Goal: Information Seeking & Learning: Learn about a topic

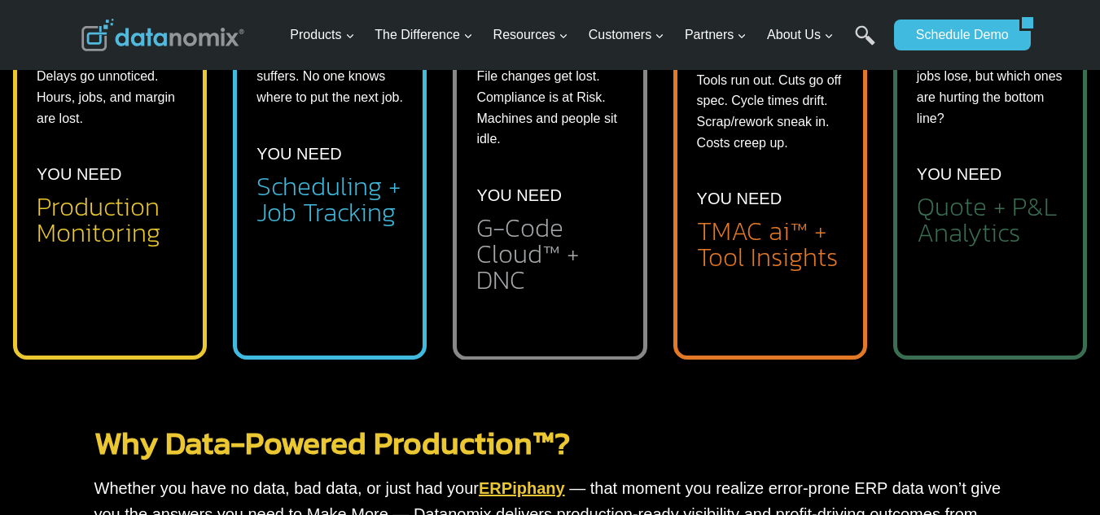
scroll to position [706, 0]
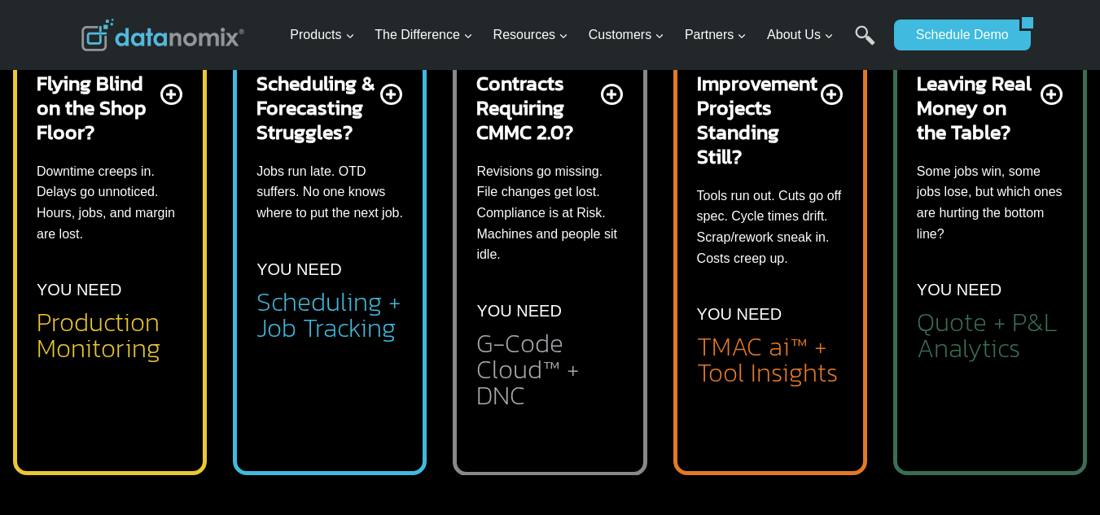
click at [950, 277] on p "YOU NEED" at bounding box center [959, 290] width 85 height 26
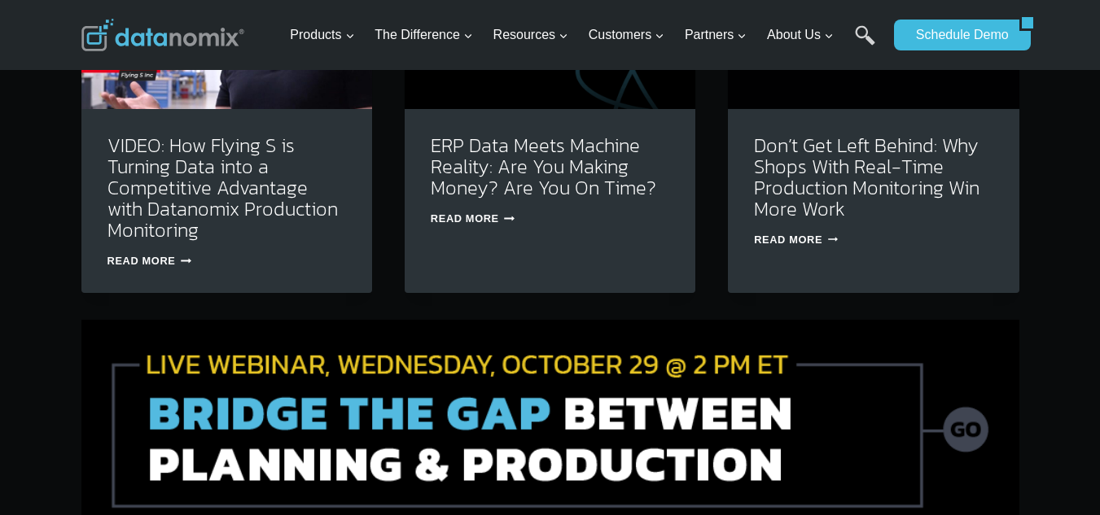
scroll to position [5646, 0]
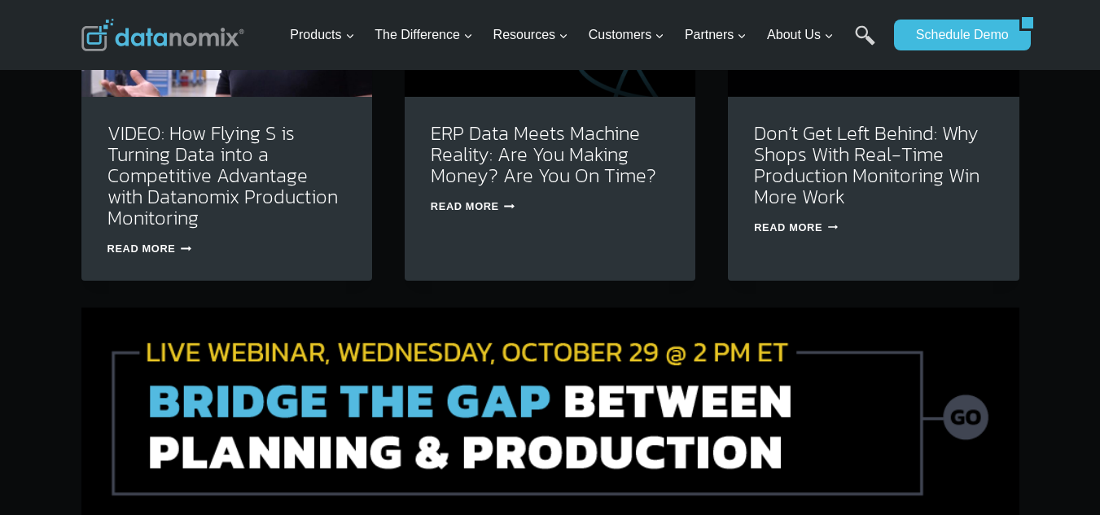
click at [491, 428] on img at bounding box center [550, 416] width 938 height 217
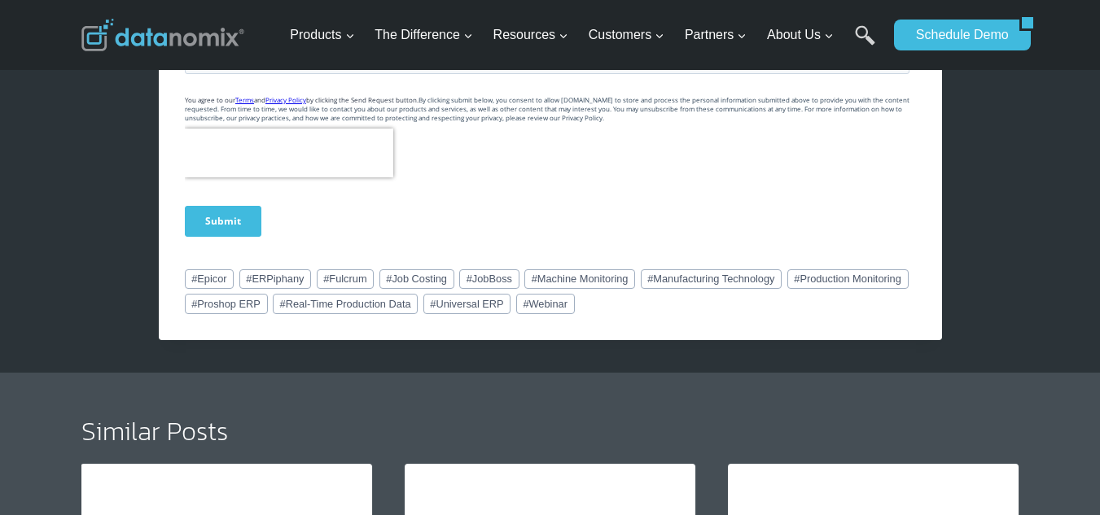
scroll to position [1574, 0]
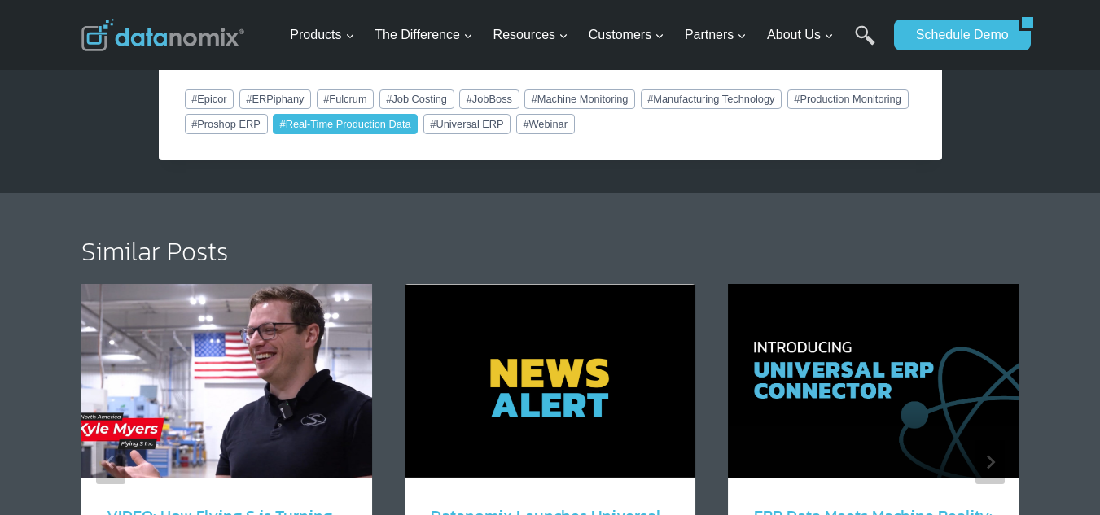
click at [305, 125] on link "# Real-Time Production Data" at bounding box center [345, 124] width 145 height 20
